Goal: Task Accomplishment & Management: Use online tool/utility

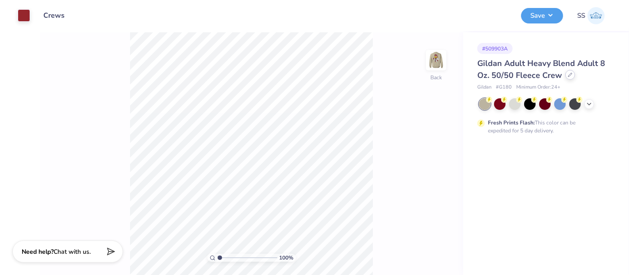
click at [568, 74] on icon at bounding box center [570, 75] width 4 height 4
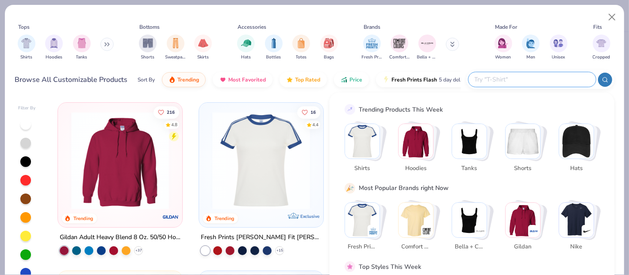
click at [554, 73] on div at bounding box center [531, 79] width 127 height 15
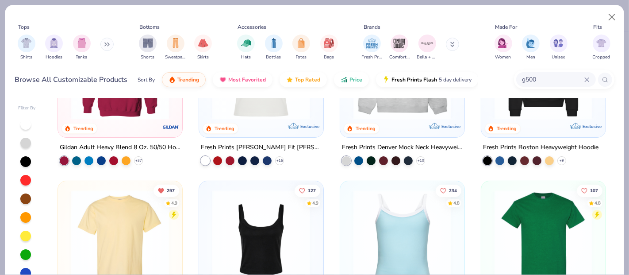
scroll to position [147, 0]
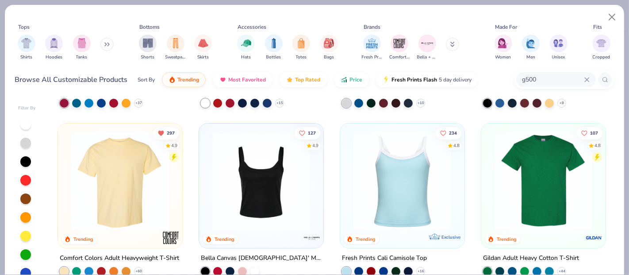
type input "g500"
click at [531, 152] on img at bounding box center [543, 181] width 107 height 98
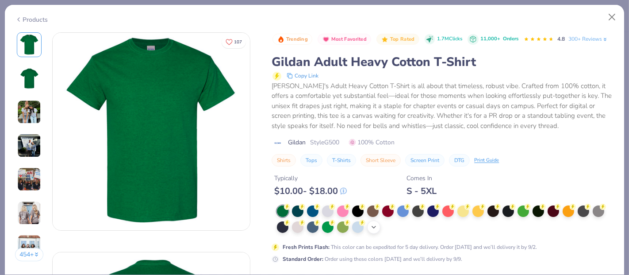
click at [374, 233] on div "+ 22" at bounding box center [373, 226] width 13 height 13
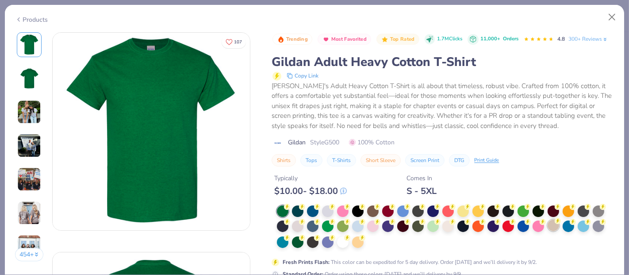
click at [551, 231] on div at bounding box center [552, 224] width 11 height 11
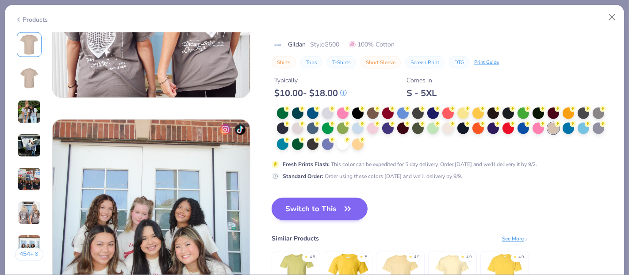
scroll to position [1259, 0]
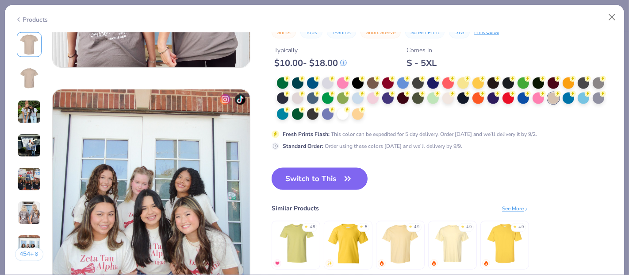
click at [316, 177] on button "Switch to This" at bounding box center [319, 179] width 96 height 22
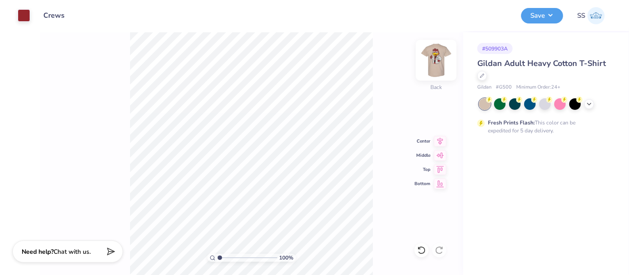
click at [427, 62] on img at bounding box center [435, 59] width 35 height 35
click at [70, 16] on div at bounding box center [71, 14] width 12 height 12
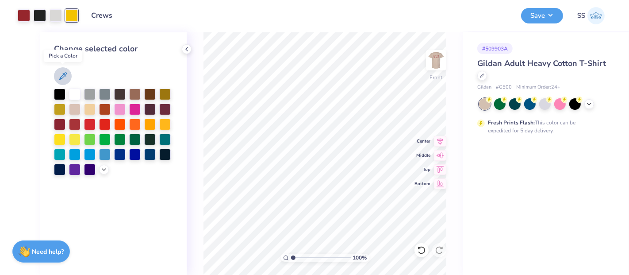
click at [63, 75] on icon at bounding box center [63, 76] width 8 height 8
click at [73, 15] on div at bounding box center [71, 15] width 12 height 12
click at [64, 76] on icon at bounding box center [63, 76] width 8 height 8
click at [102, 167] on icon at bounding box center [103, 168] width 7 height 7
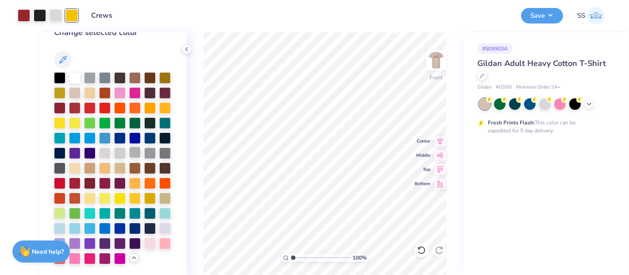
scroll to position [46, 0]
click at [62, 71] on div at bounding box center [59, 76] width 11 height 11
click at [55, 19] on div at bounding box center [56, 14] width 12 height 12
click at [75, 71] on div at bounding box center [74, 76] width 11 height 11
click at [87, 71] on div at bounding box center [89, 76] width 11 height 11
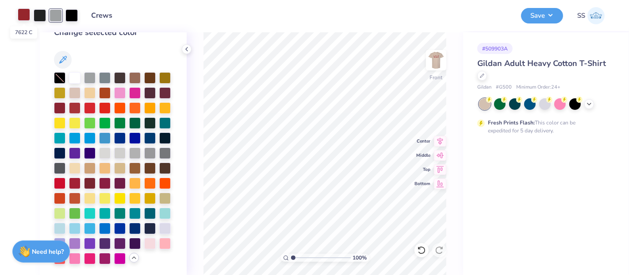
click at [27, 12] on div at bounding box center [24, 14] width 12 height 12
click at [78, 71] on div at bounding box center [74, 76] width 11 height 11
click at [52, 15] on div at bounding box center [56, 14] width 12 height 12
click at [21, 15] on div at bounding box center [24, 14] width 12 height 12
